Goal: Transaction & Acquisition: Purchase product/service

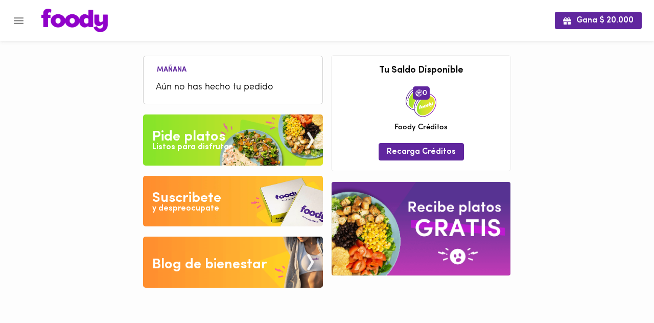
click at [260, 84] on span "Aún no has hecho tu pedido" at bounding box center [233, 88] width 154 height 14
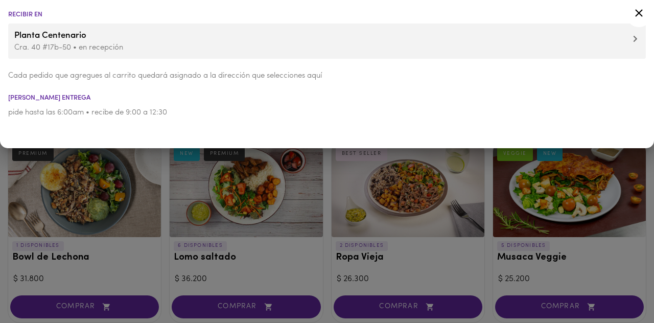
click at [638, 41] on span "Planta Centenario" at bounding box center [327, 35] width 626 height 13
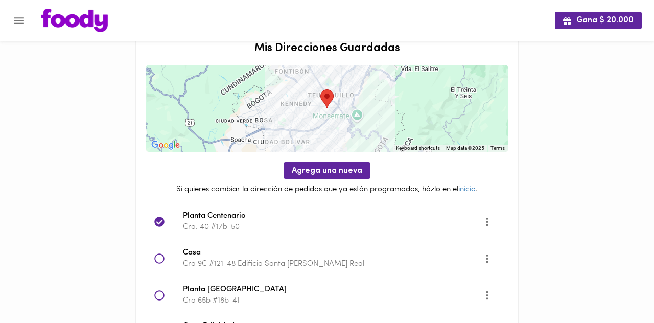
scroll to position [33, 0]
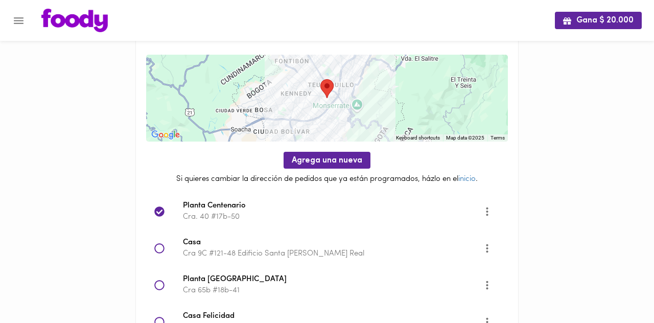
click at [235, 283] on span "Planta [GEOGRAPHIC_DATA]" at bounding box center [333, 280] width 301 height 12
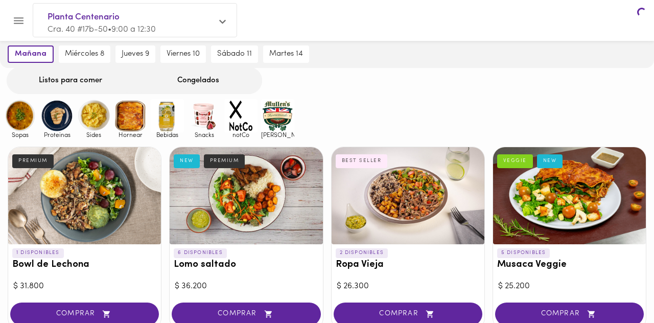
click at [156, 281] on div "$ 31.800" at bounding box center [84, 287] width 143 height 12
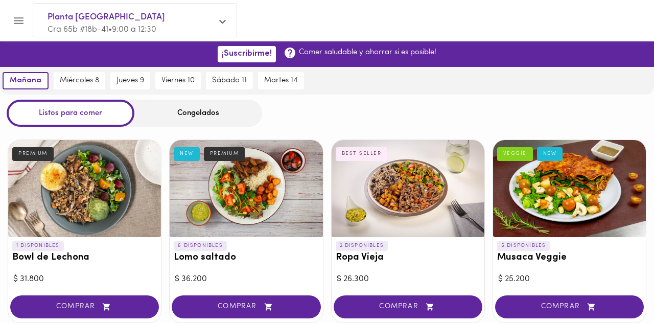
click at [405, 311] on button "COMPRAR" at bounding box center [408, 306] width 149 height 23
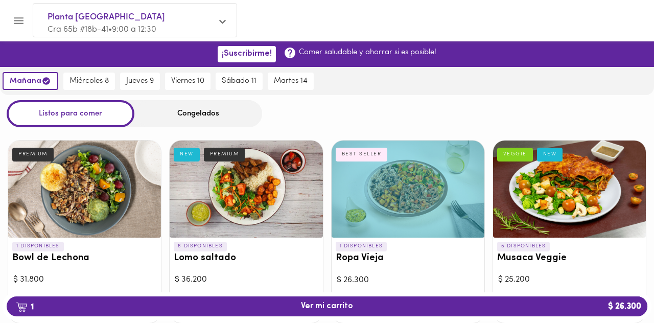
click at [235, 106] on div "Congelados" at bounding box center [198, 113] width 128 height 27
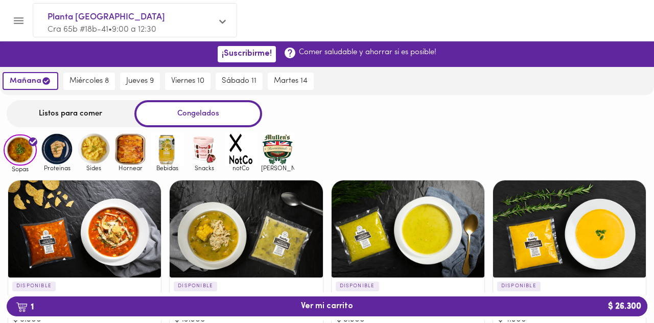
click at [170, 151] on img at bounding box center [167, 148] width 33 height 33
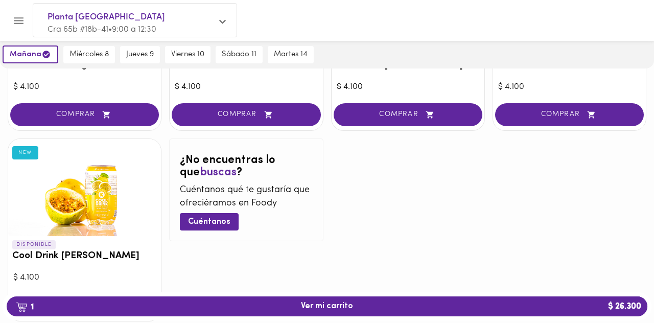
click at [114, 307] on span "COMPRAR" at bounding box center [84, 305] width 123 height 9
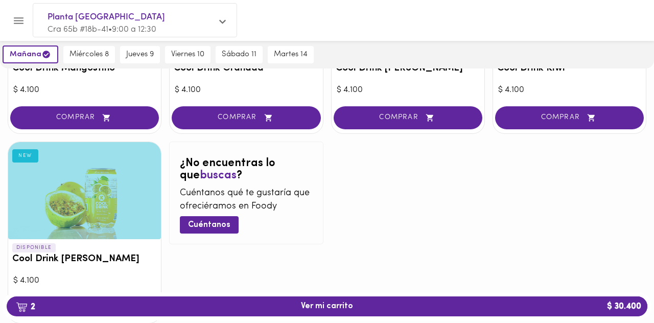
scroll to position [233, 0]
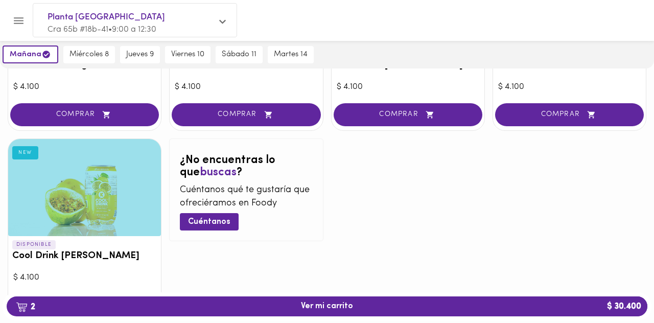
click at [398, 316] on button "2 Ver mi carrito $ 30.400" at bounding box center [327, 306] width 641 height 20
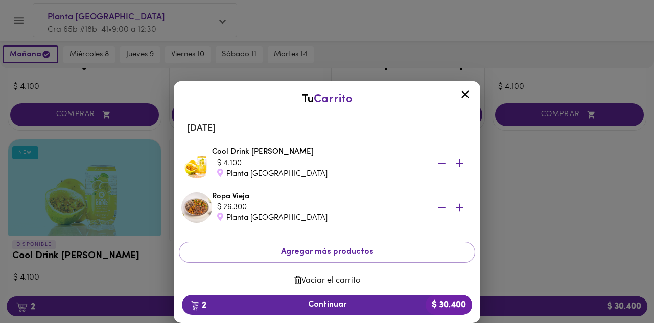
click at [393, 310] on span "2 Continuar $ 30.400" at bounding box center [327, 305] width 274 height 10
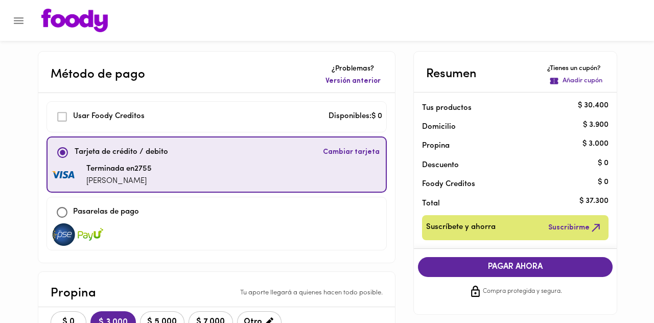
click at [75, 322] on span "$ 0" at bounding box center [68, 322] width 22 height 10
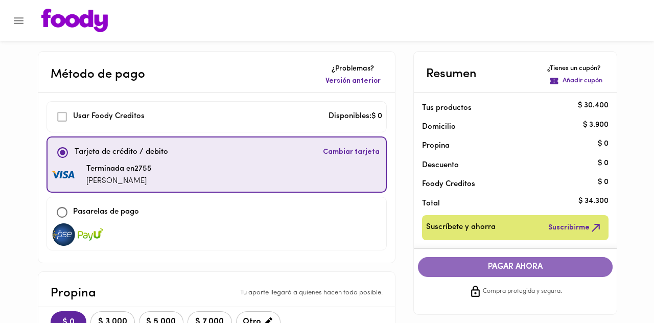
click at [565, 267] on span "PAGAR AHORA" at bounding box center [515, 267] width 175 height 10
